Goal: Check status: Check status

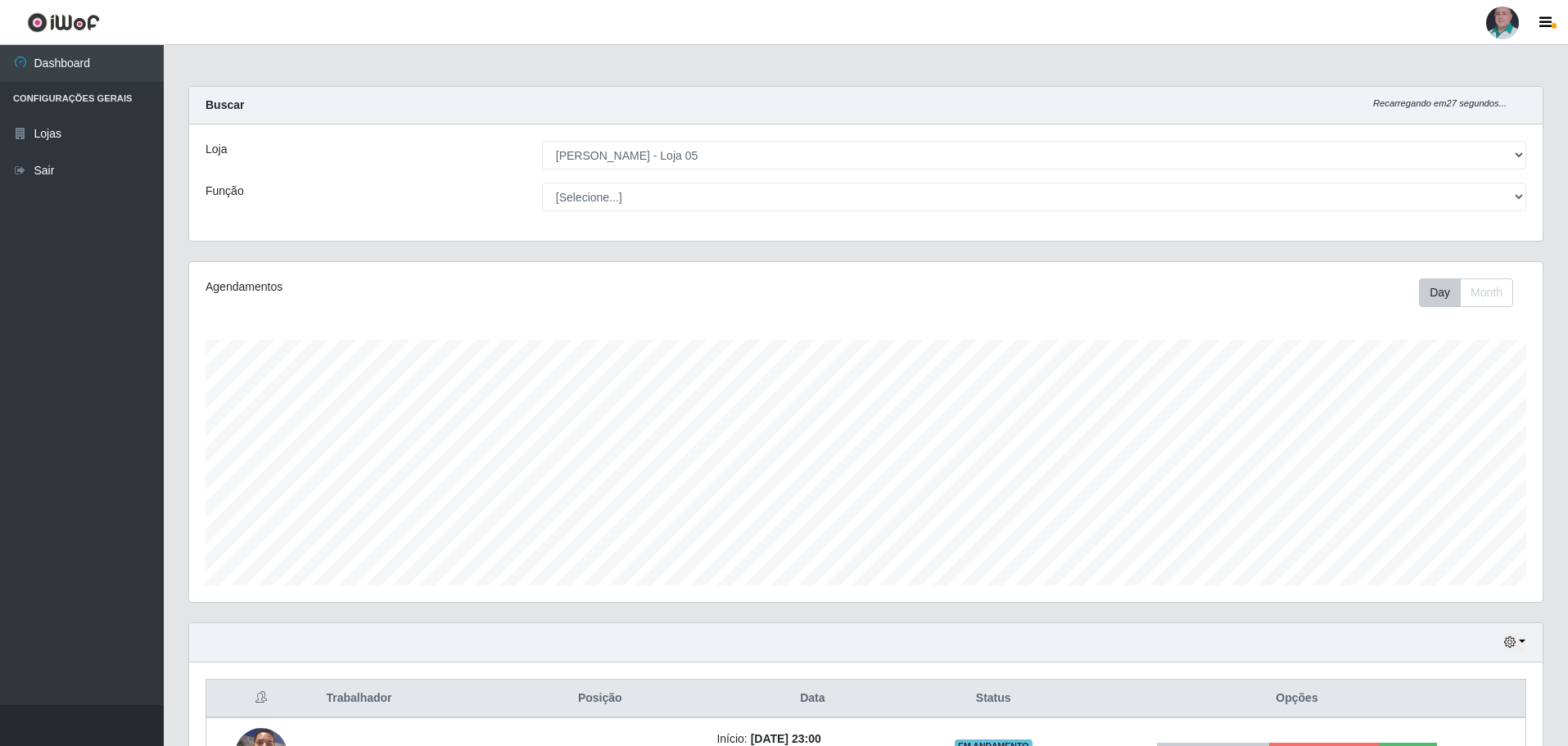
select select "252"
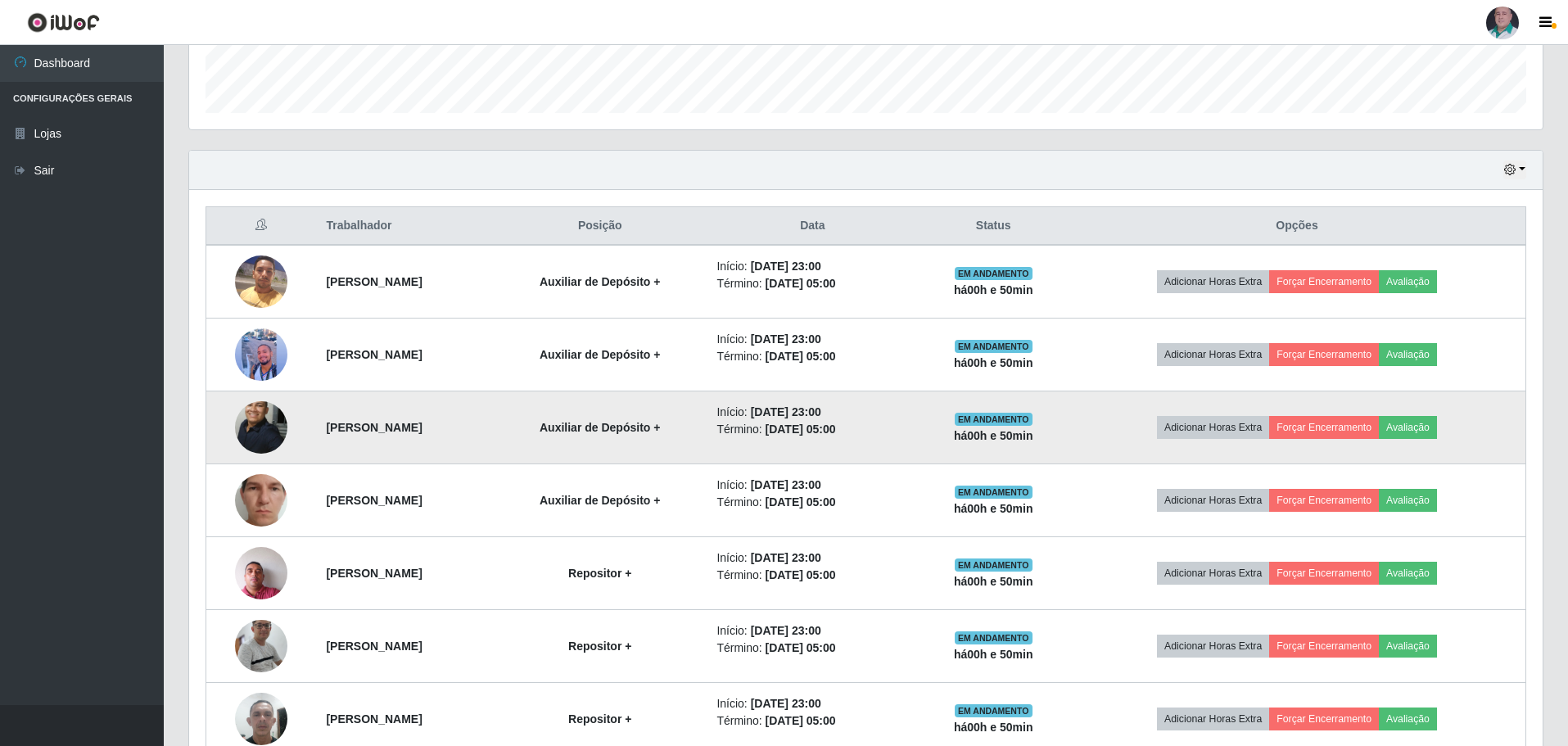
scroll to position [560, 0]
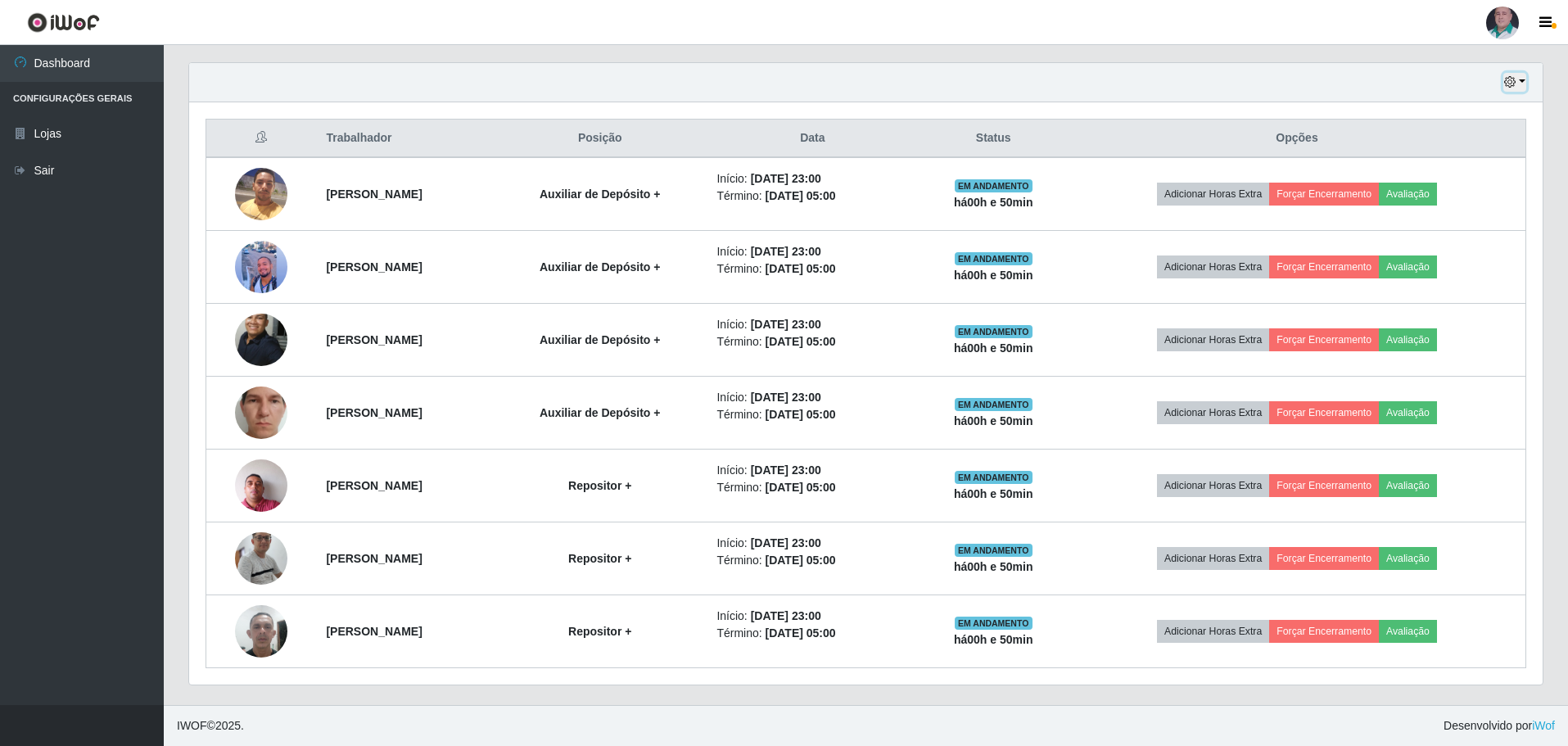
click at [1513, 80] on icon "button" at bounding box center [1510, 81] width 12 height 12
click at [1521, 85] on button "button" at bounding box center [1515, 82] width 23 height 19
click at [1520, 80] on button "button" at bounding box center [1515, 82] width 23 height 19
click at [1123, 69] on div "Hoje 1 dia 3 dias 1 Semana Não encerrados" at bounding box center [866, 83] width 1354 height 39
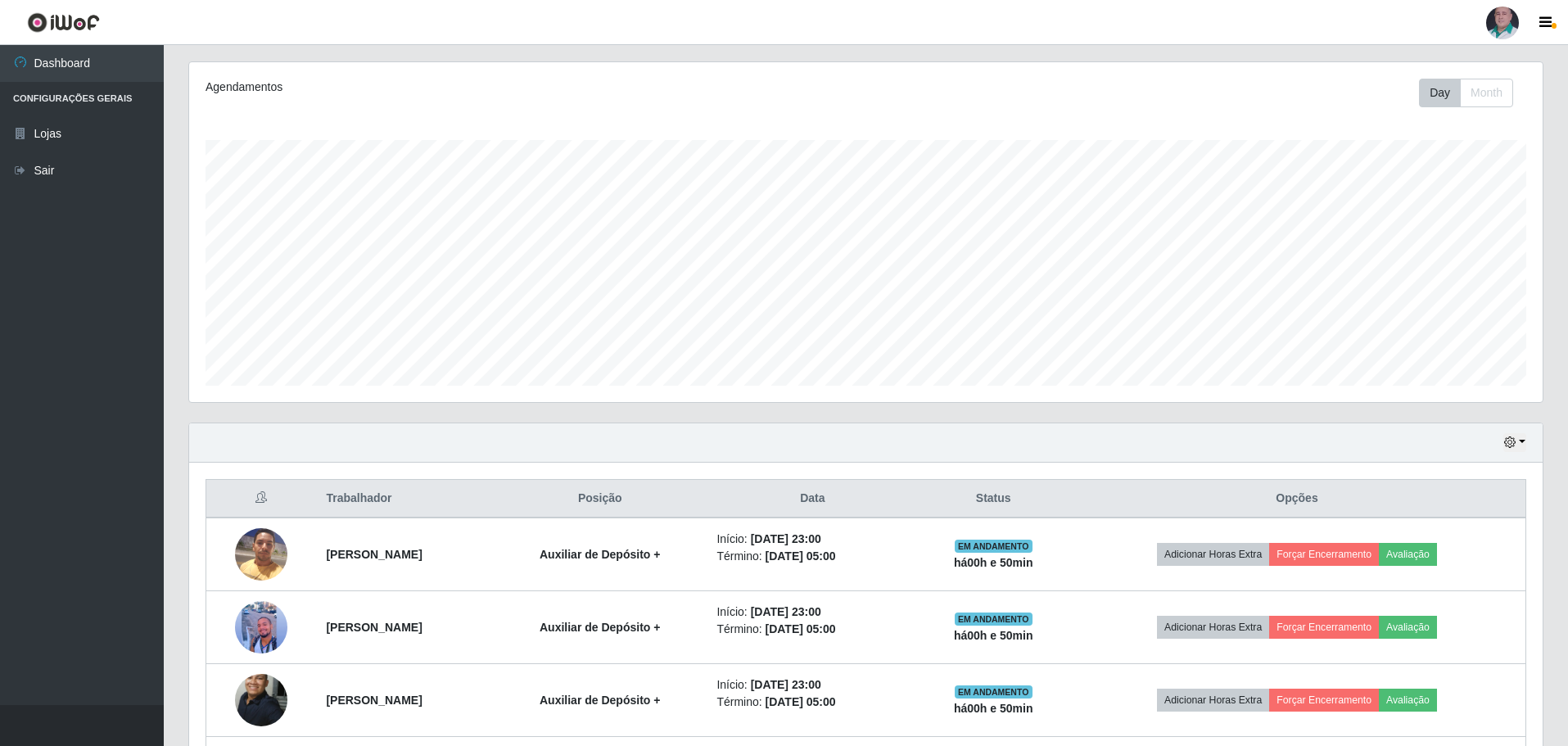
scroll to position [151, 0]
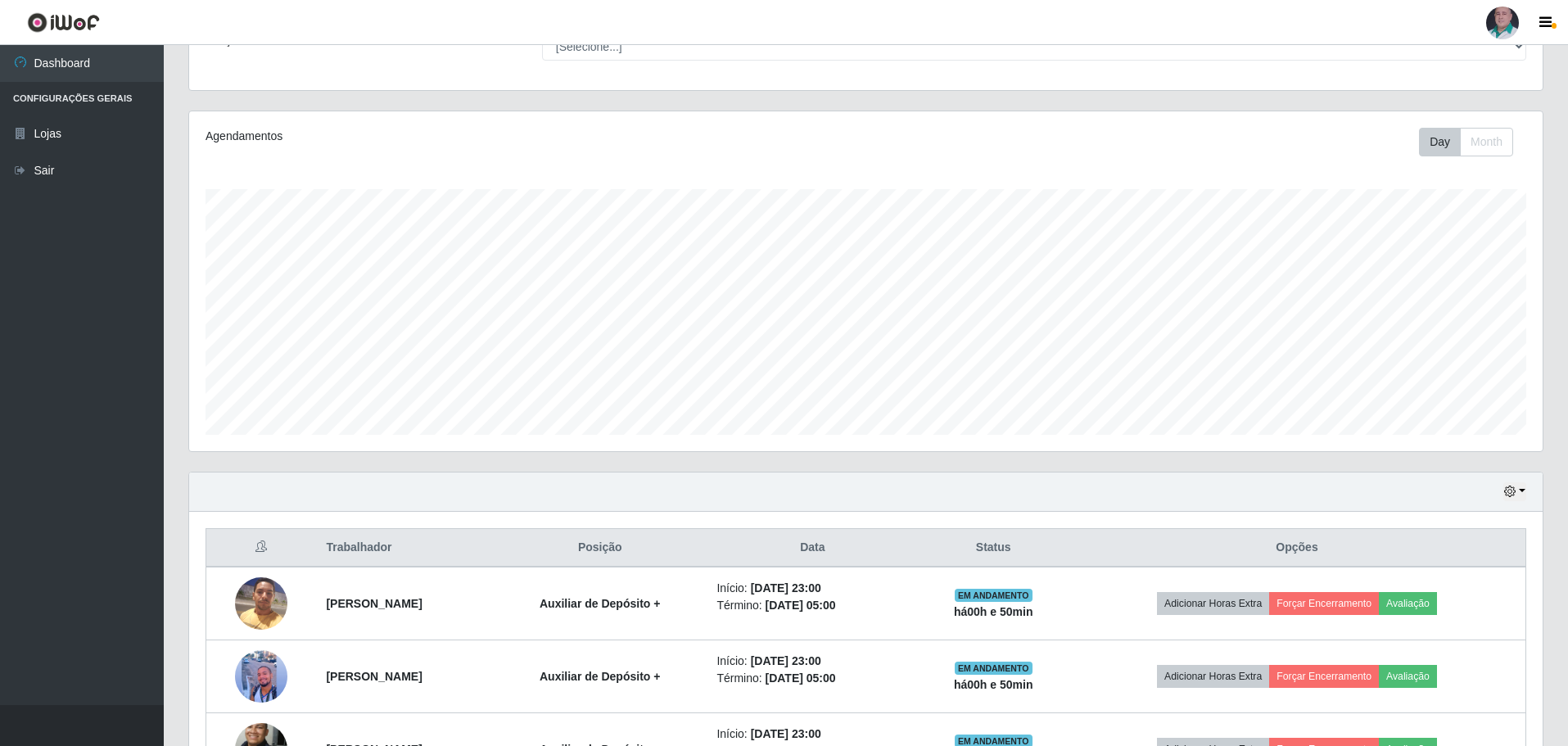
click at [1019, 80] on div "Loja [Selecione...] Mar Vermelho - Loja 05 Função [Selecione...] ASG ASG + ASG …" at bounding box center [866, 32] width 1354 height 116
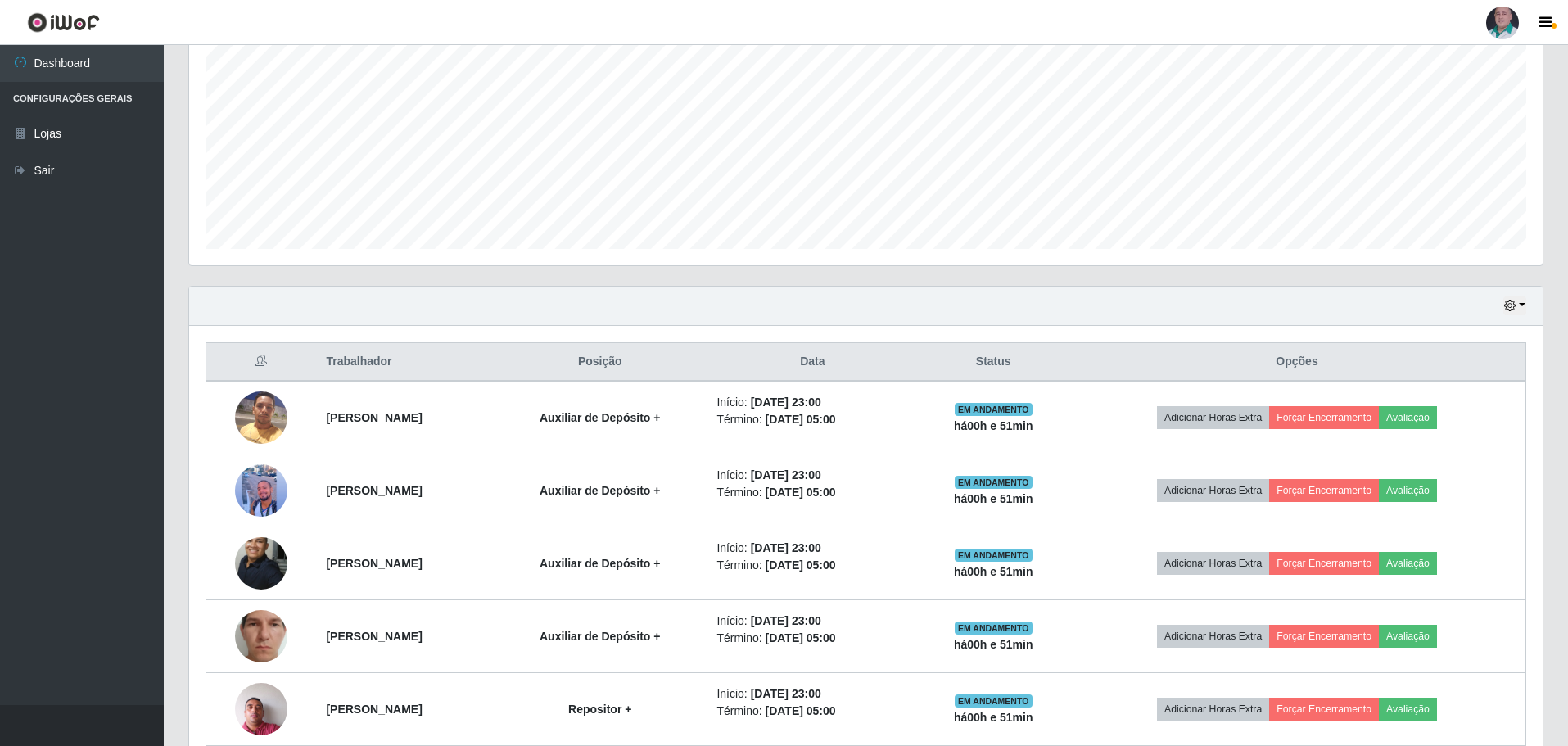
scroll to position [232, 0]
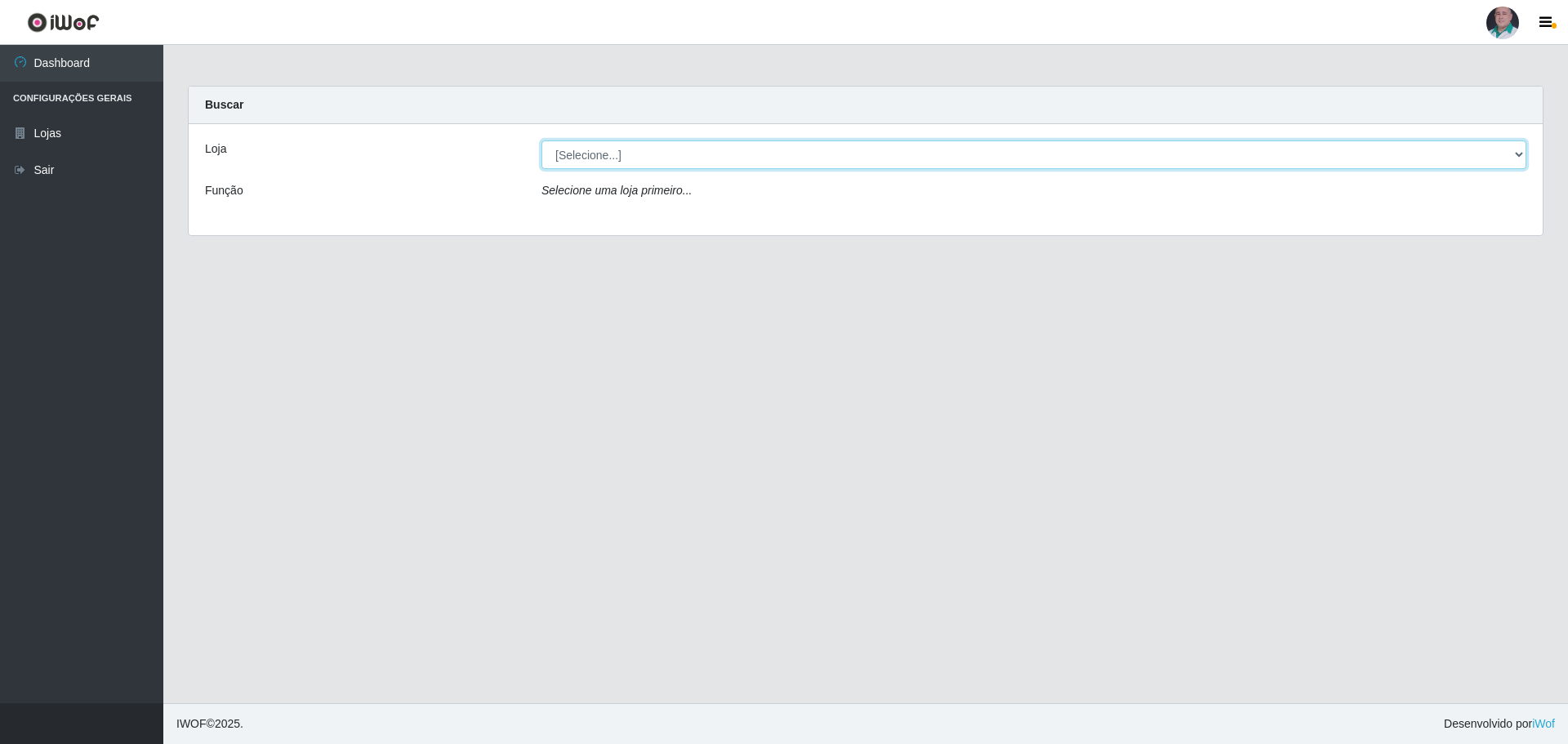
click at [1518, 151] on select "[Selecione...] Mar Vermelho - Loja 05" at bounding box center [1033, 155] width 984 height 29
select select "252"
click at [542, 141] on select "[Selecione...] Mar Vermelho - Loja 05" at bounding box center [1033, 155] width 984 height 29
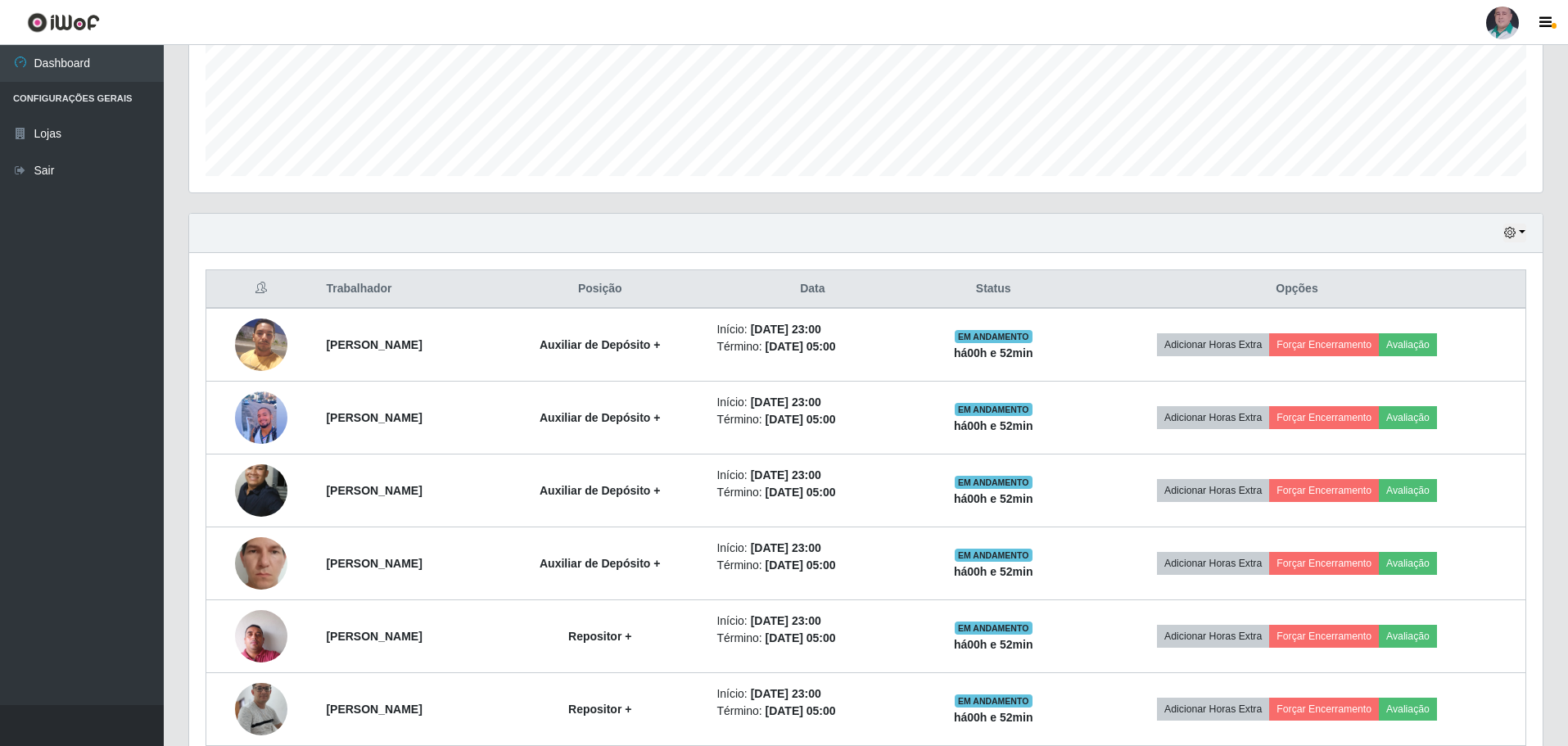
scroll to position [560, 0]
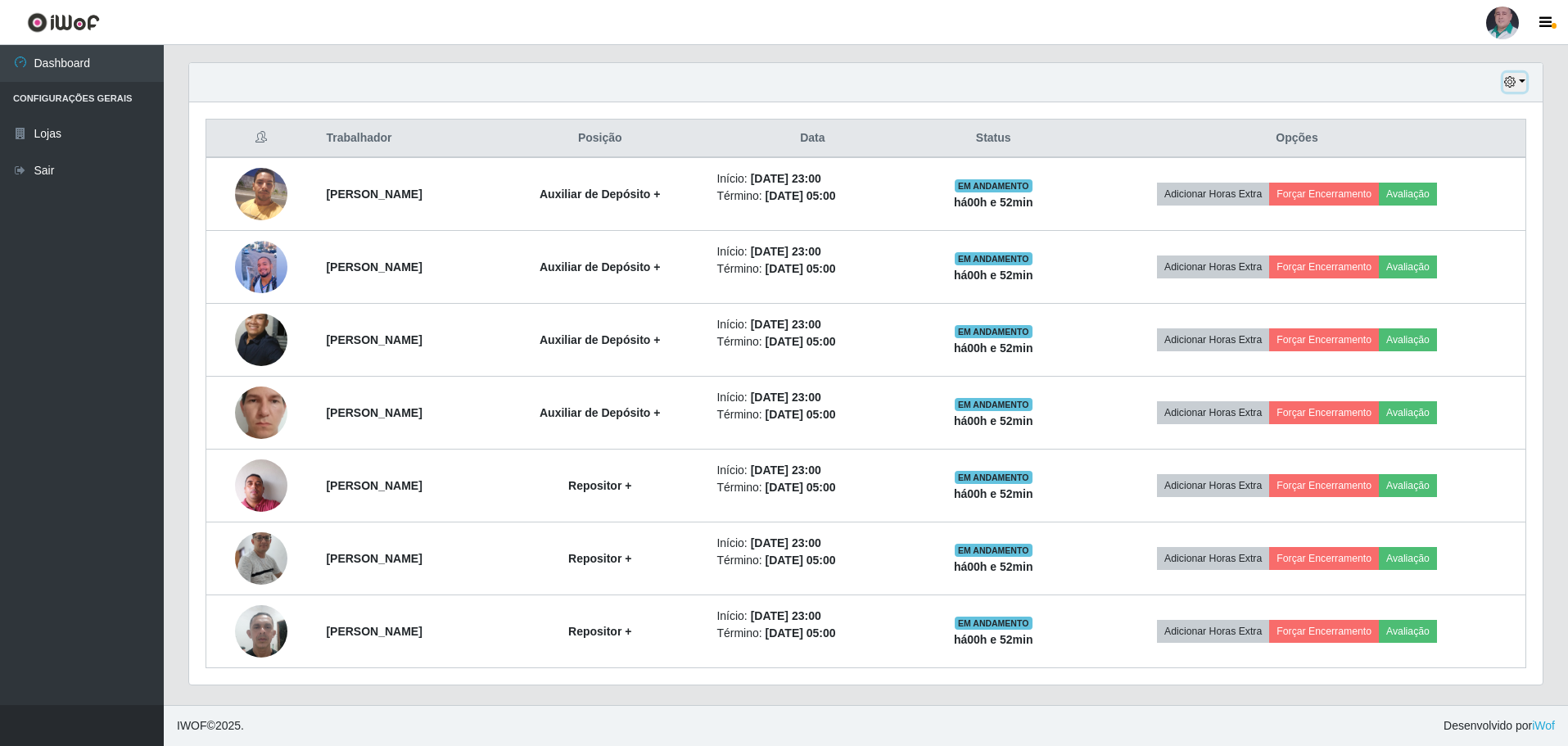
click at [1516, 82] on icon "button" at bounding box center [1510, 81] width 12 height 12
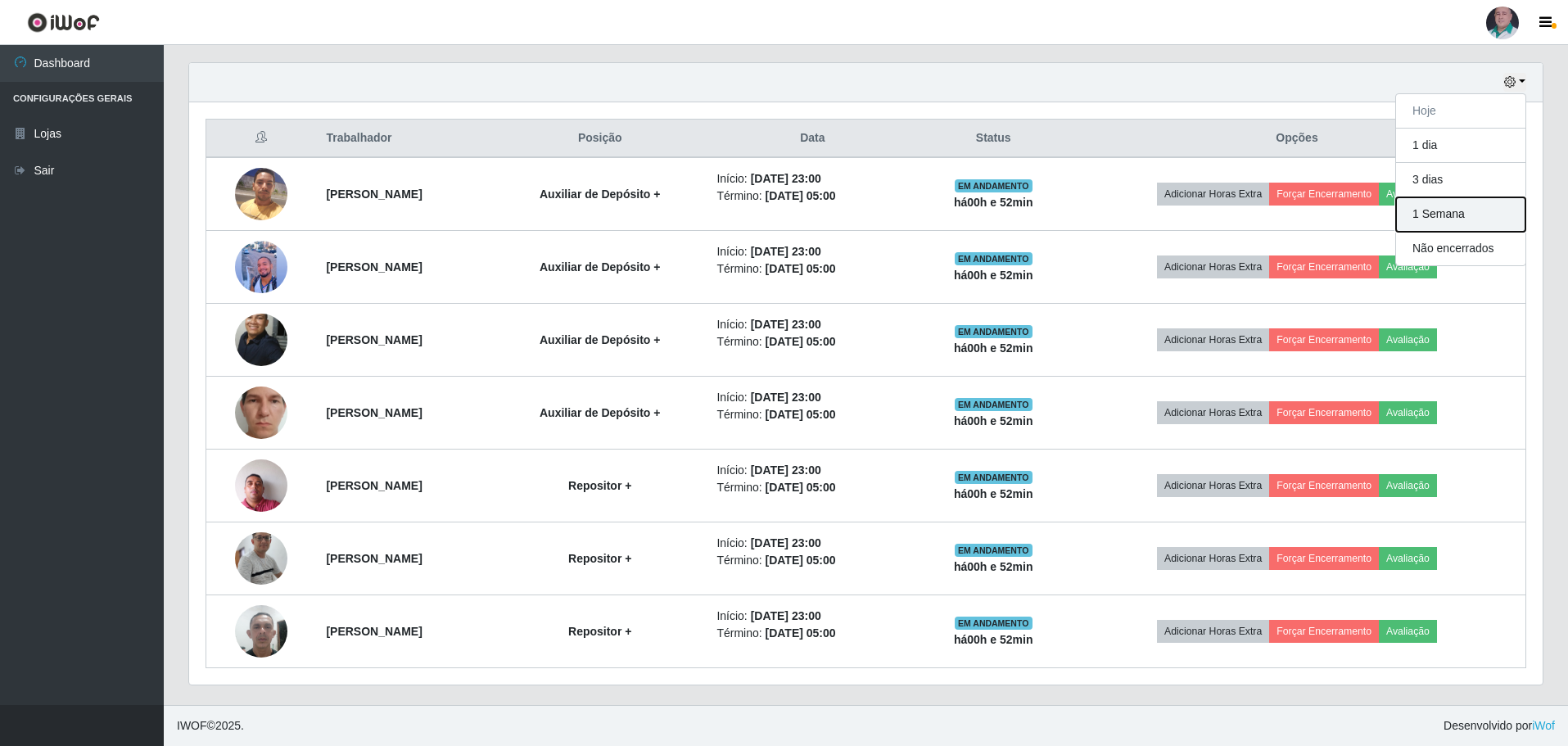
click at [1429, 225] on button "1 Semana" at bounding box center [1461, 214] width 130 height 34
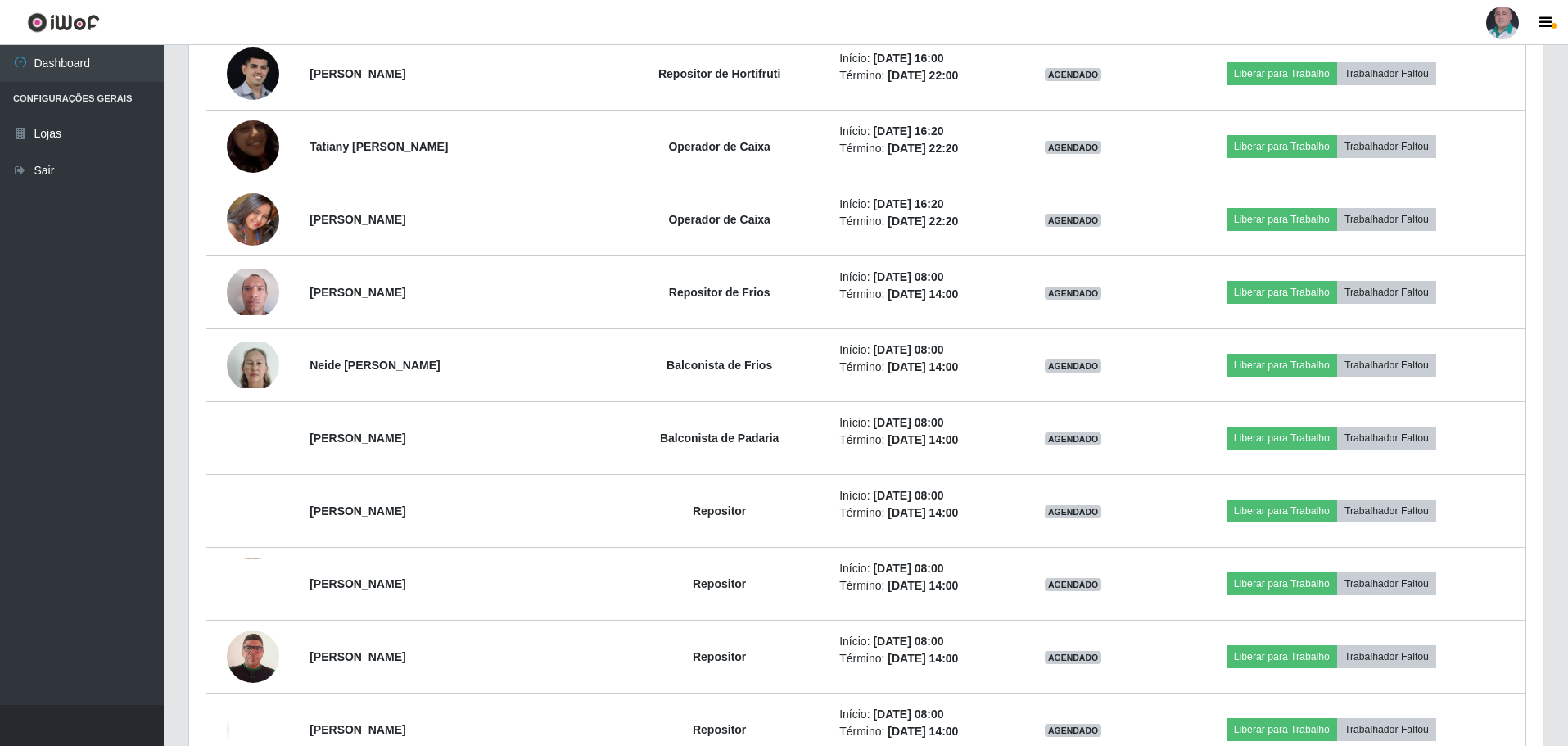
scroll to position [7256, 0]
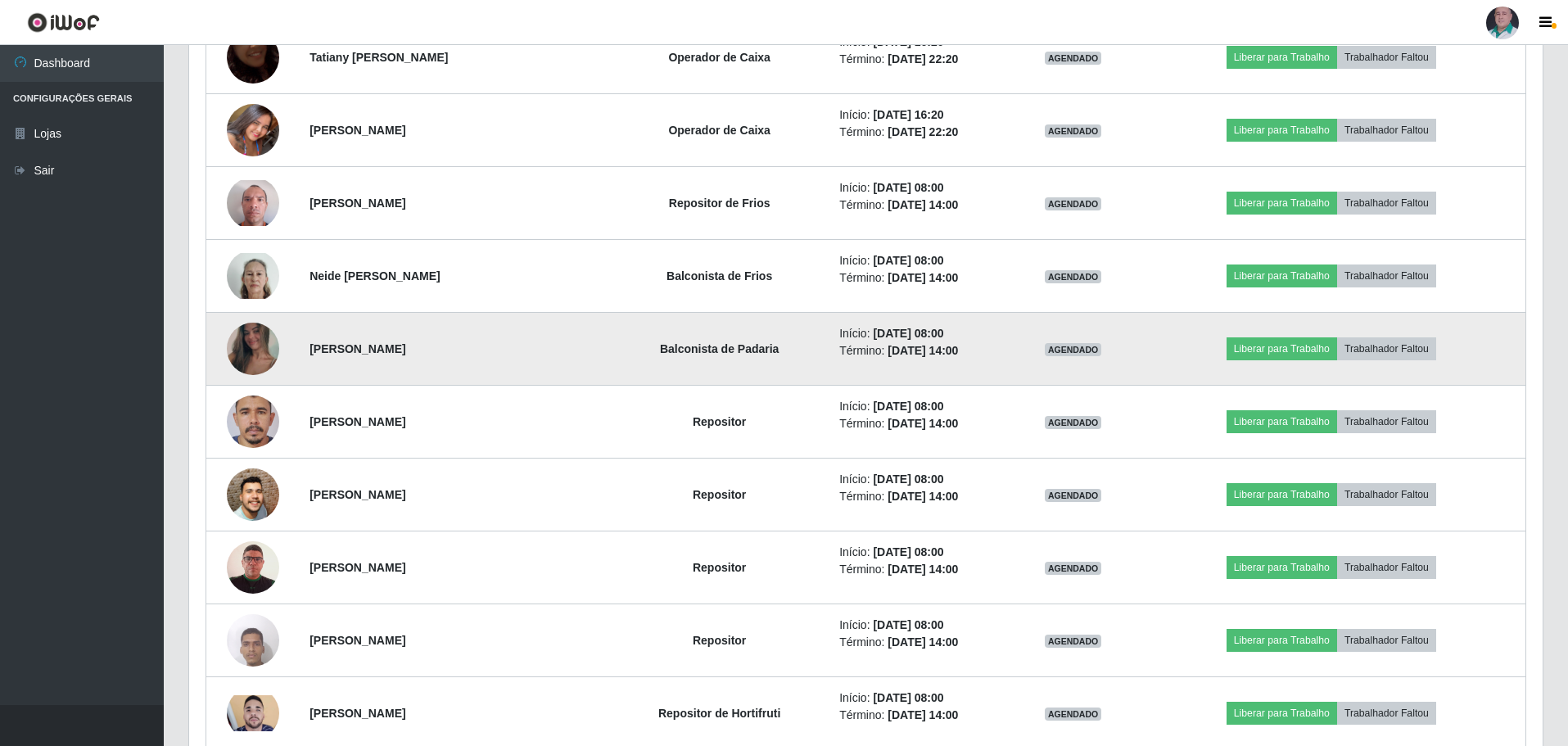
click at [240, 341] on img at bounding box center [253, 348] width 53 height 116
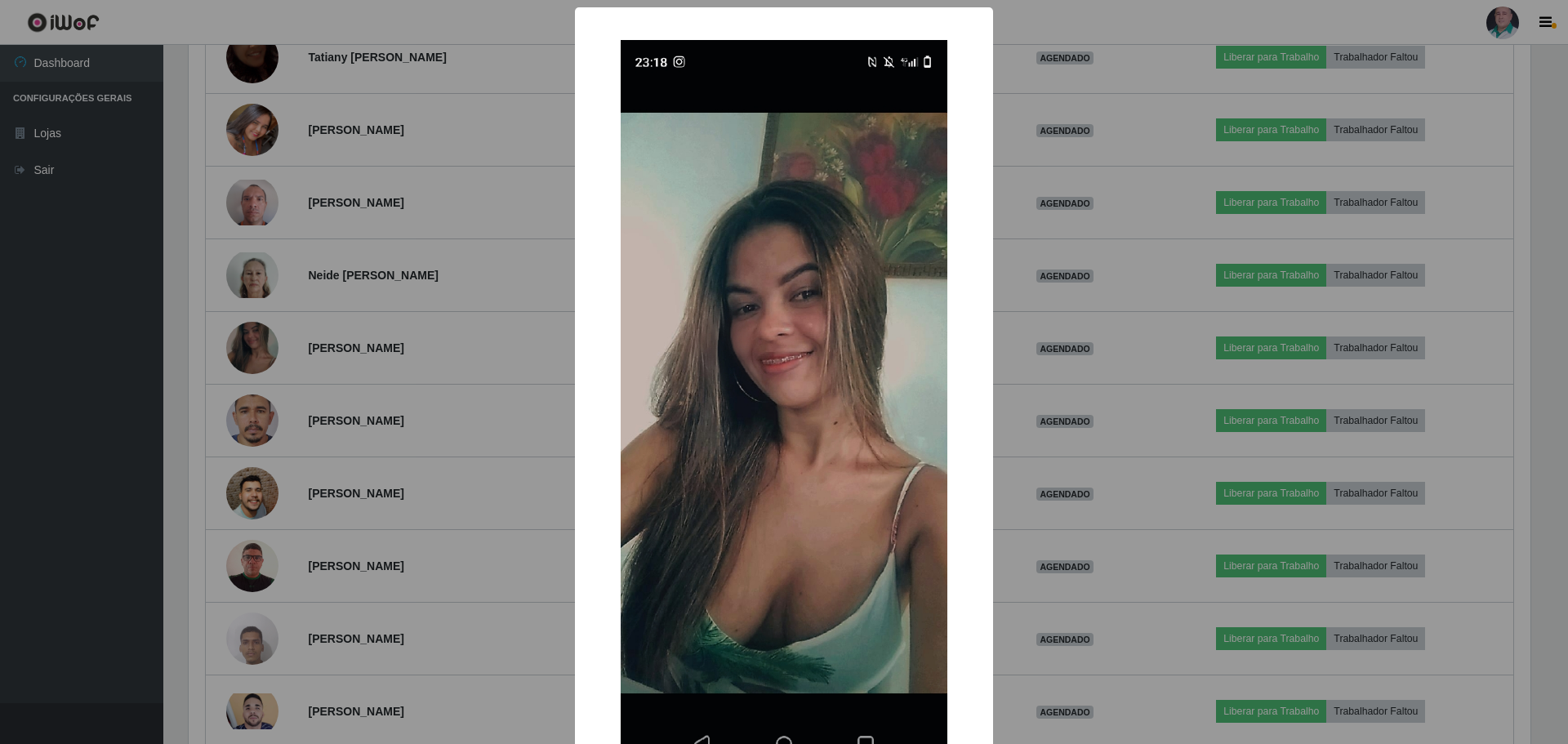
click at [1057, 508] on div "× OK Cancel" at bounding box center [784, 372] width 1568 height 744
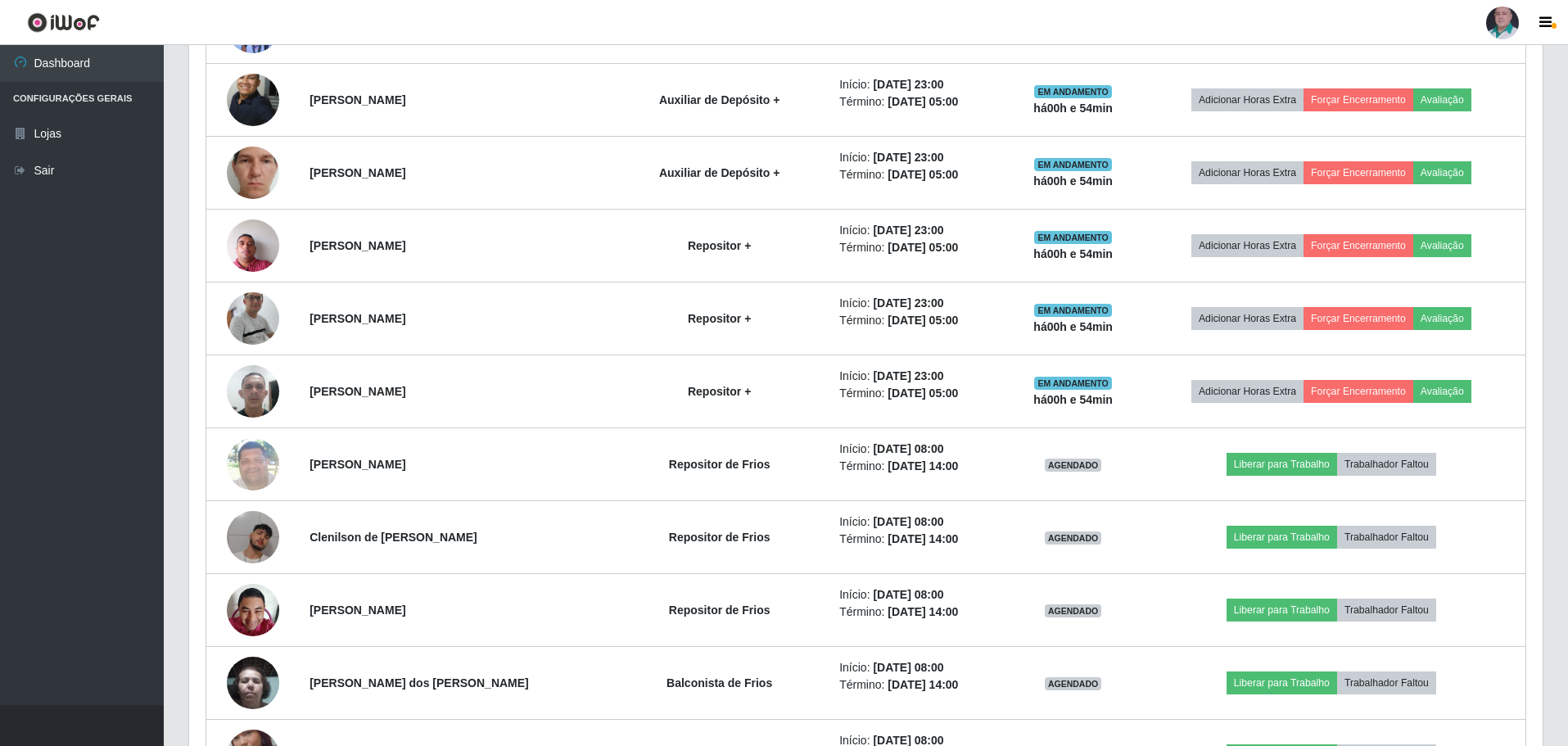
scroll to position [623, 0]
